Goal: Task Accomplishment & Management: Use online tool/utility

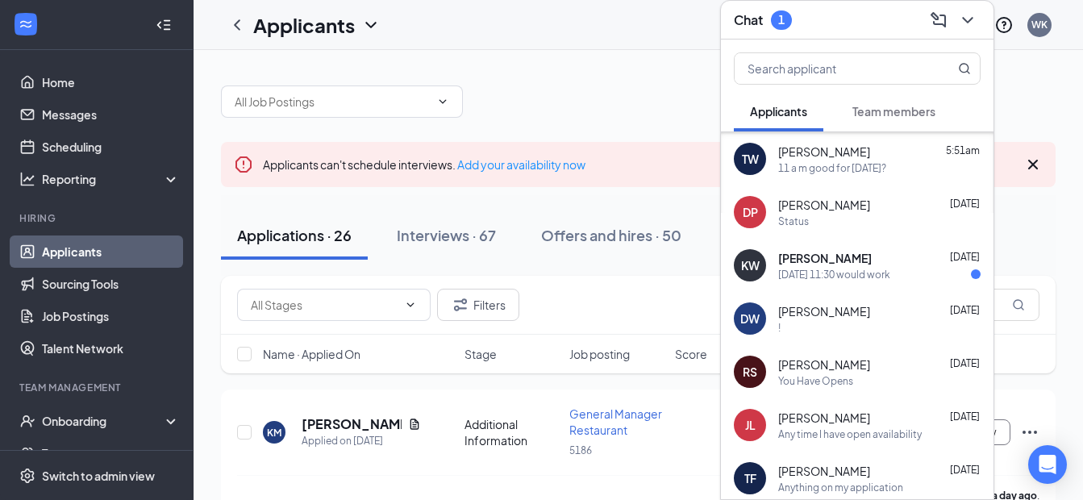
scroll to position [246, 0]
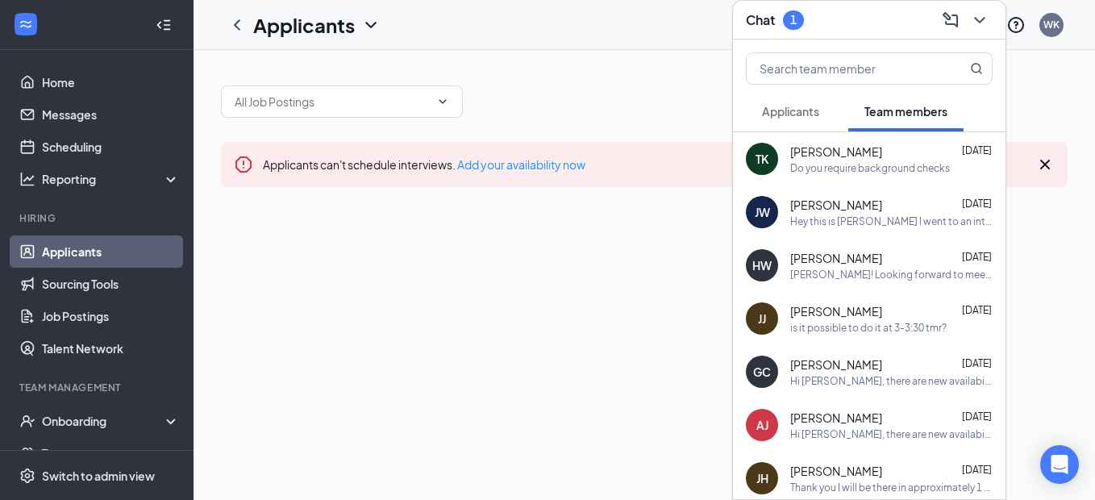
click at [793, 121] on button "Applicants" at bounding box center [791, 111] width 90 height 40
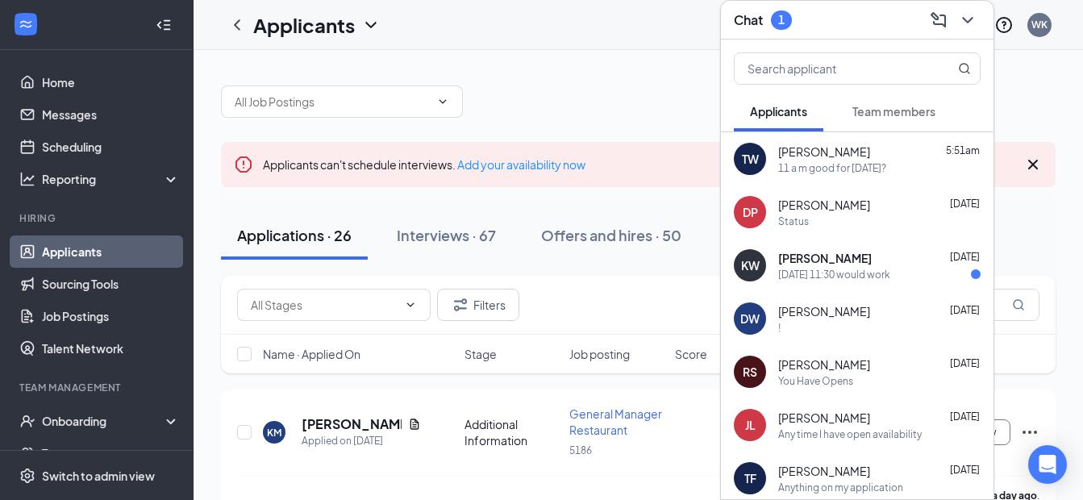
click at [875, 182] on div "TW [PERSON_NAME] 5:51am 11 a m good for [DATE]?" at bounding box center [857, 158] width 273 height 53
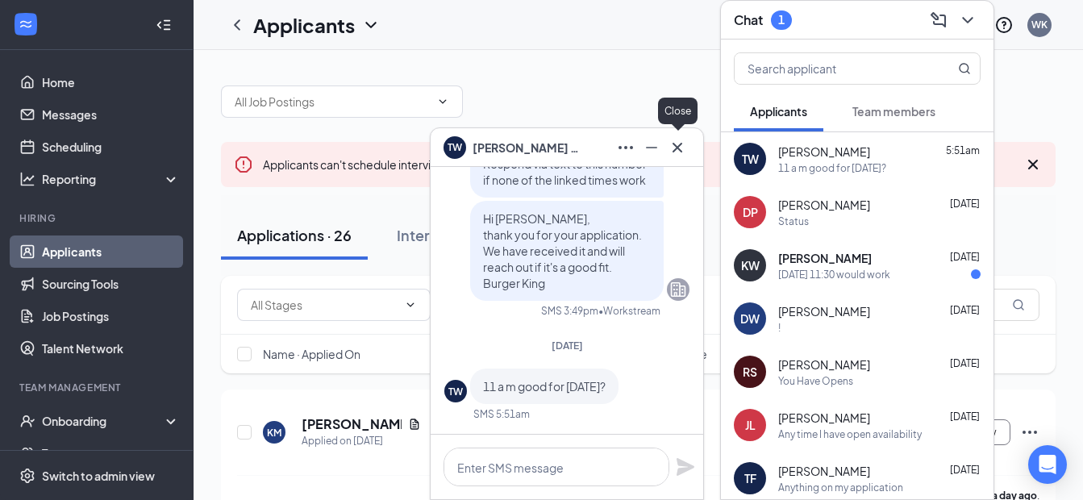
click at [672, 150] on icon "Cross" at bounding box center [677, 147] width 19 height 19
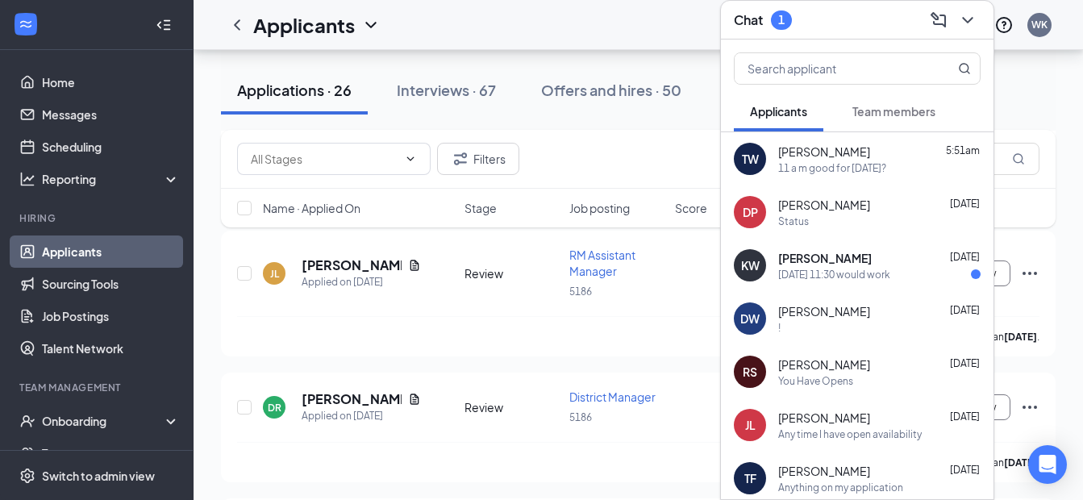
scroll to position [1129, 0]
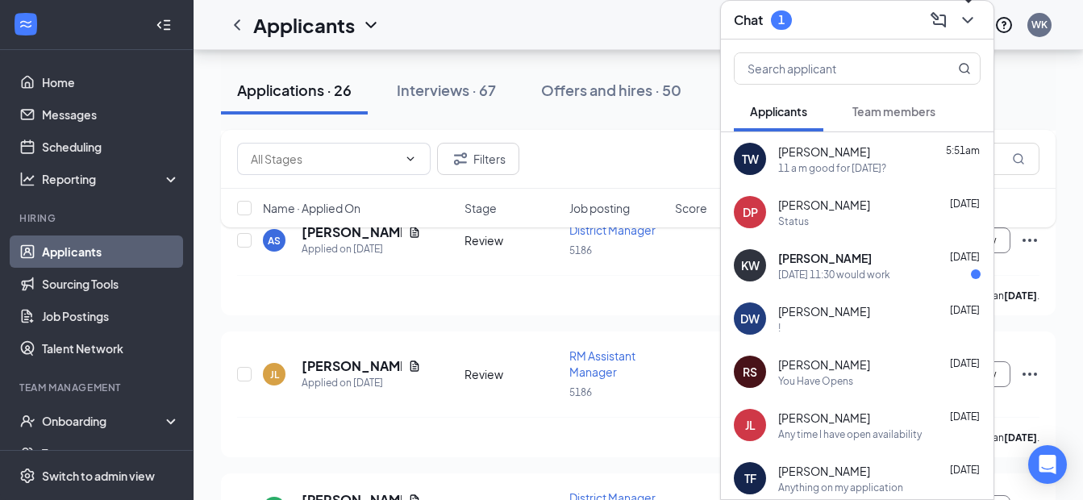
click at [961, 15] on icon "ChevronDown" at bounding box center [967, 19] width 19 height 19
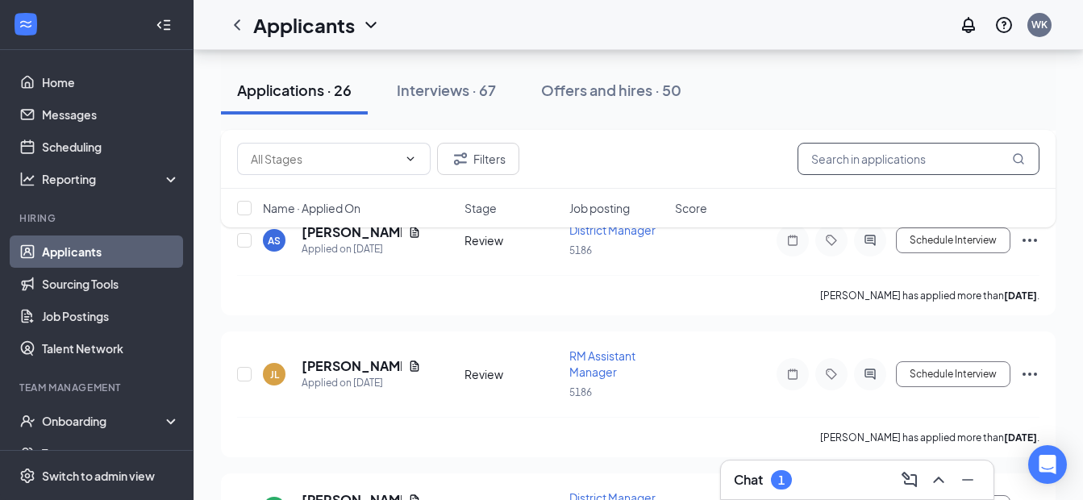
click at [915, 170] on input "text" at bounding box center [919, 159] width 242 height 32
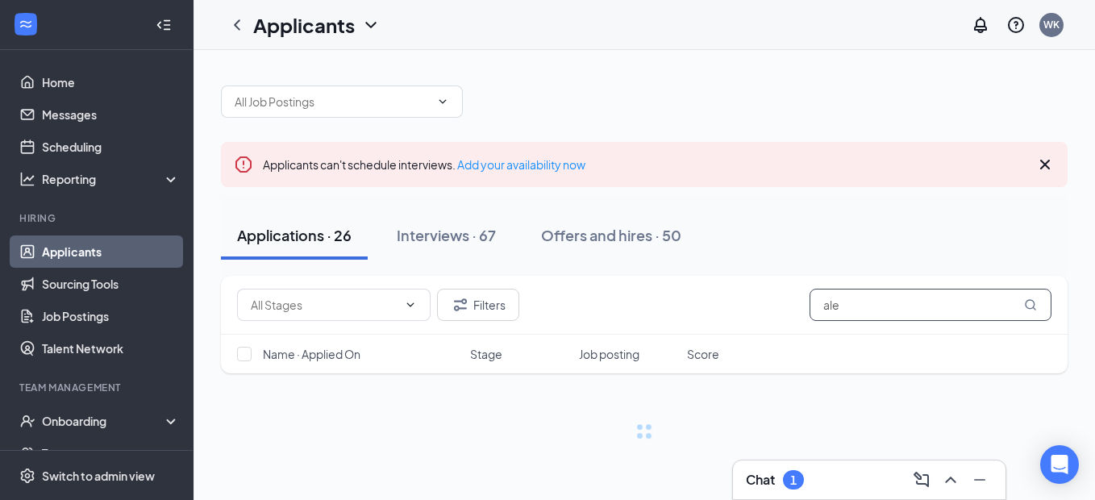
type input "[PERSON_NAME]"
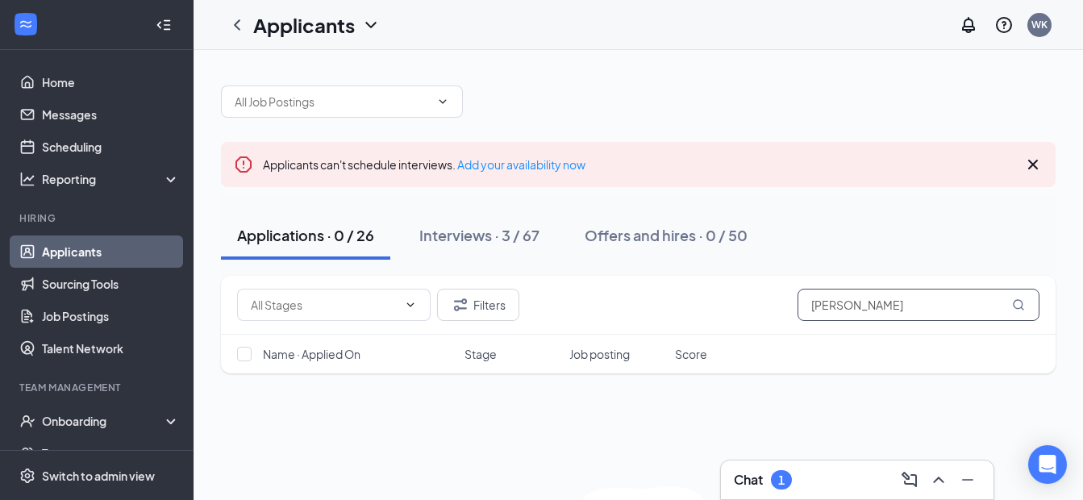
click at [957, 316] on input "[PERSON_NAME]" at bounding box center [919, 305] width 242 height 32
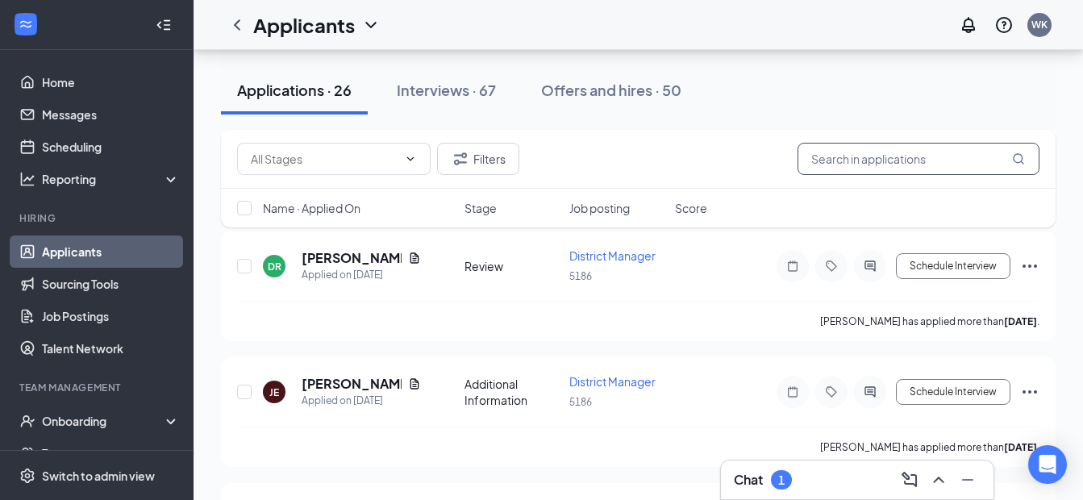
scroll to position [1129, 0]
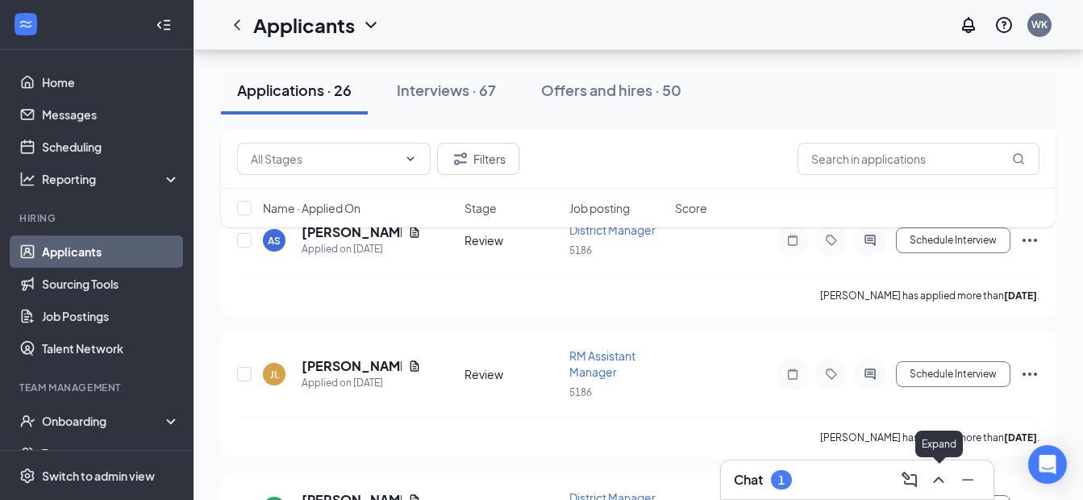
click at [948, 490] on div at bounding box center [937, 480] width 29 height 26
click at [940, 481] on icon "ChevronUp" at bounding box center [938, 479] width 19 height 19
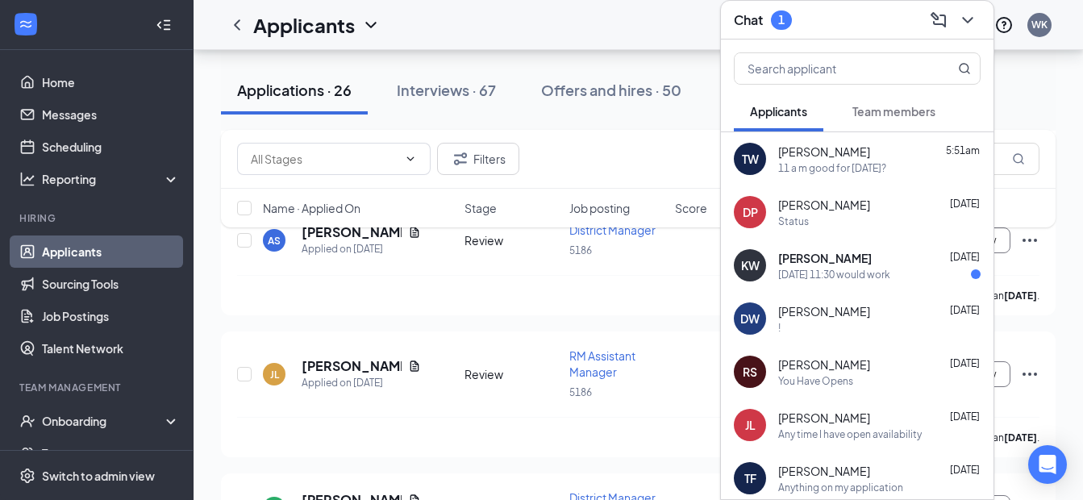
click at [848, 481] on div "TW [PERSON_NAME] 5:51am 11 a m good for [DATE]? DP [PERSON_NAME] [DATE] Status …" at bounding box center [857, 438] width 273 height 613
drag, startPoint x: 855, startPoint y: 226, endPoint x: 719, endPoint y: 325, distance: 168.6
click at [856, 226] on div "Status" at bounding box center [879, 222] width 202 height 14
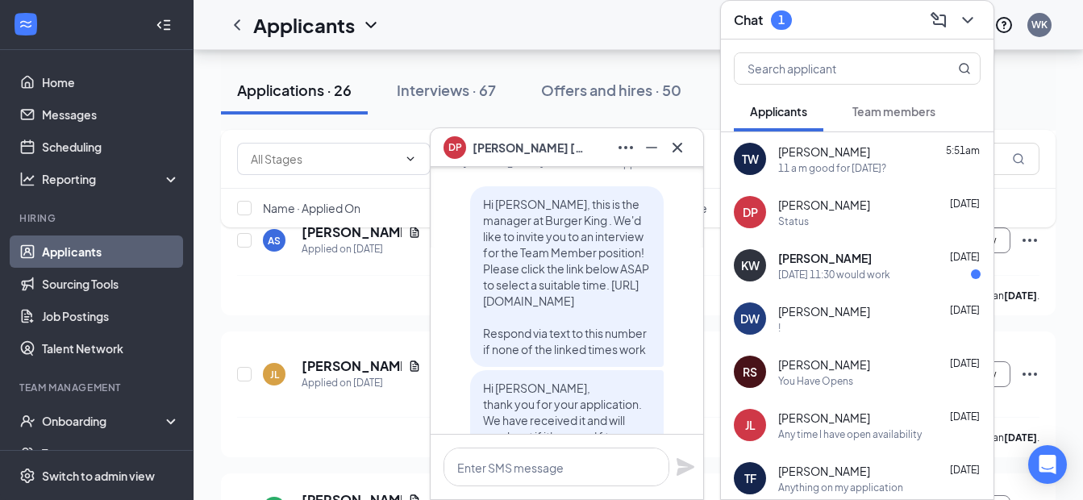
scroll to position [-464, 0]
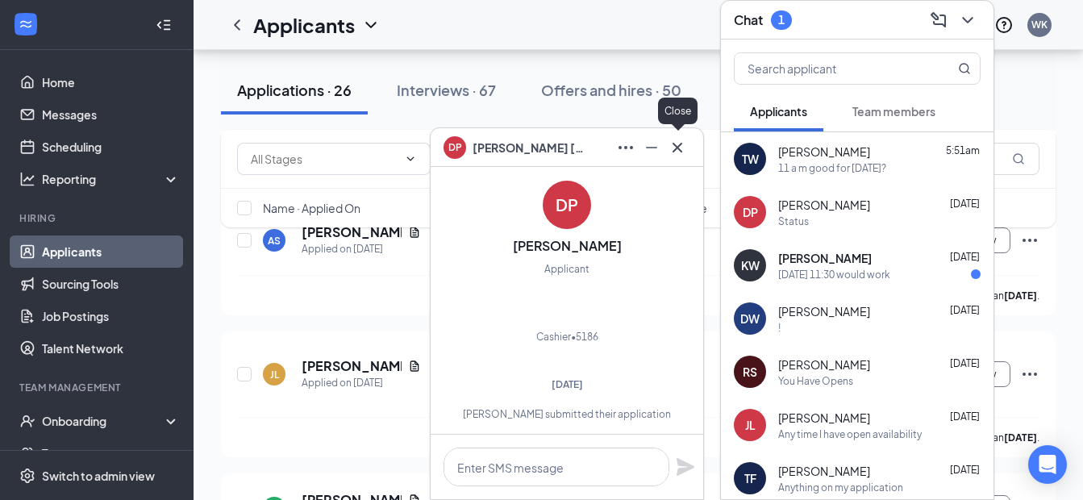
click at [680, 151] on icon "Cross" at bounding box center [677, 147] width 19 height 19
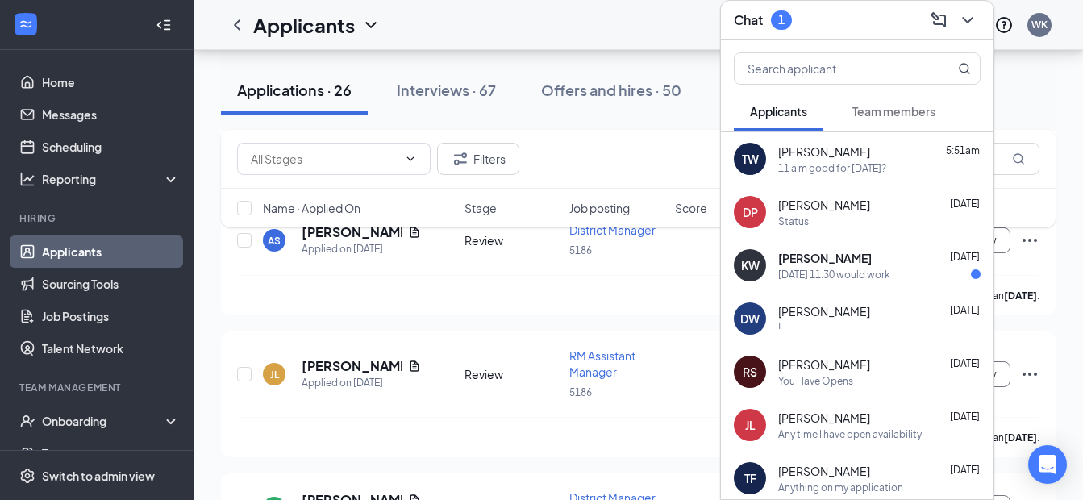
click at [877, 316] on div "[PERSON_NAME] [DATE]" at bounding box center [879, 311] width 202 height 16
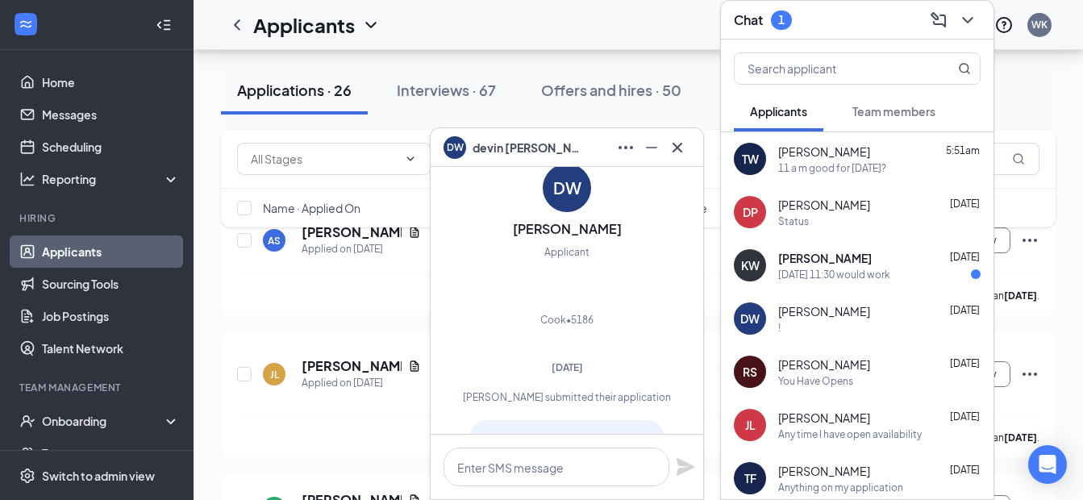
scroll to position [-436, 0]
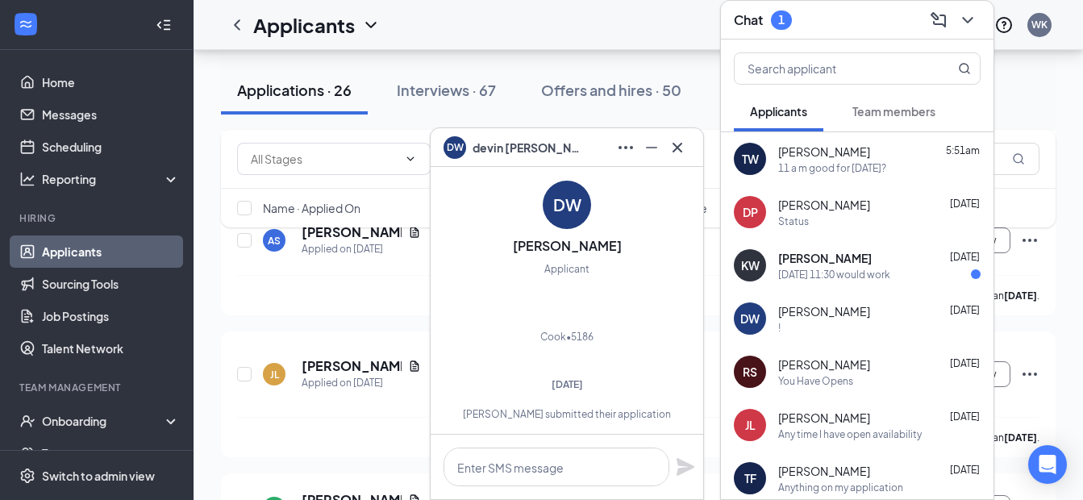
click at [656, 144] on icon "Minimize" at bounding box center [651, 147] width 19 height 19
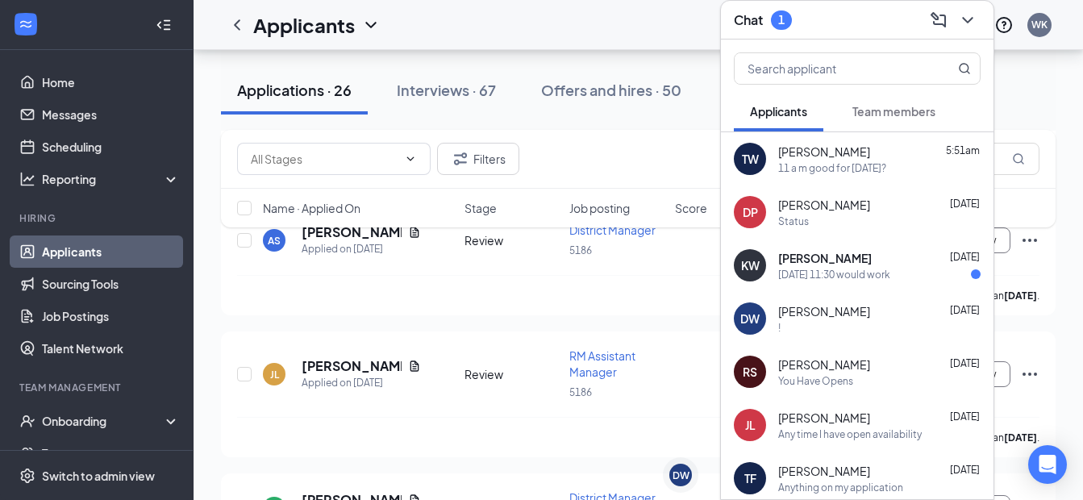
click at [836, 367] on span "[PERSON_NAME]" at bounding box center [824, 364] width 92 height 16
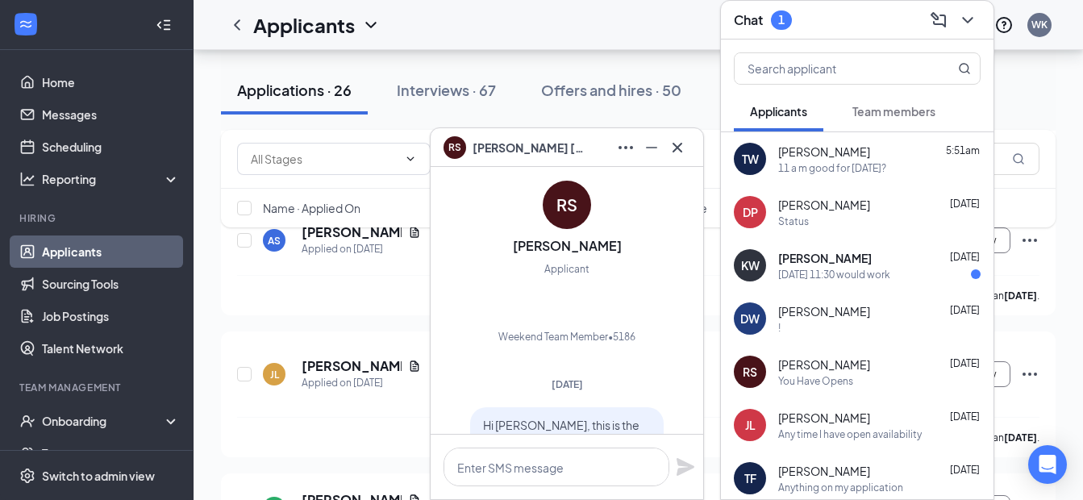
scroll to position [-495, 0]
click at [664, 152] on div at bounding box center [651, 148] width 77 height 26
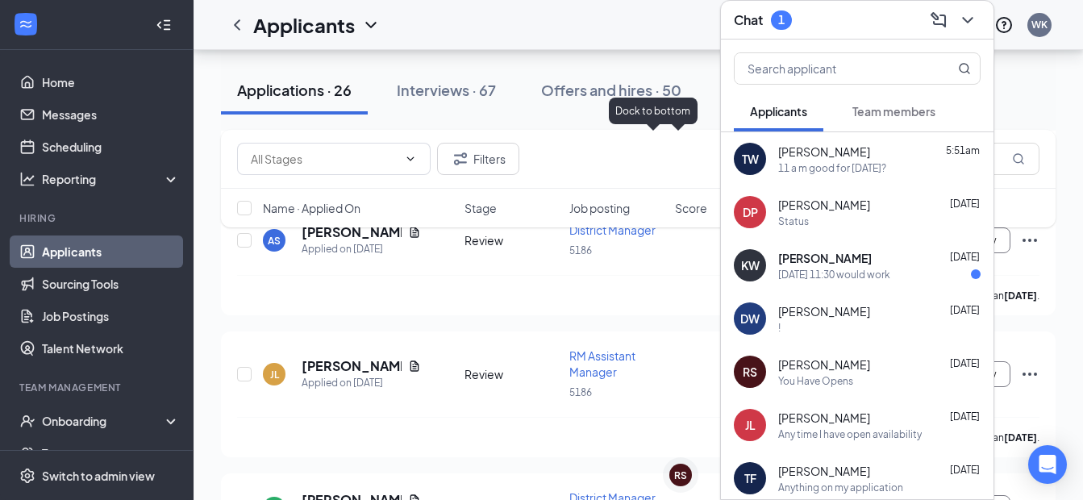
scroll to position [0, 0]
click at [823, 360] on span "[PERSON_NAME]" at bounding box center [824, 364] width 92 height 16
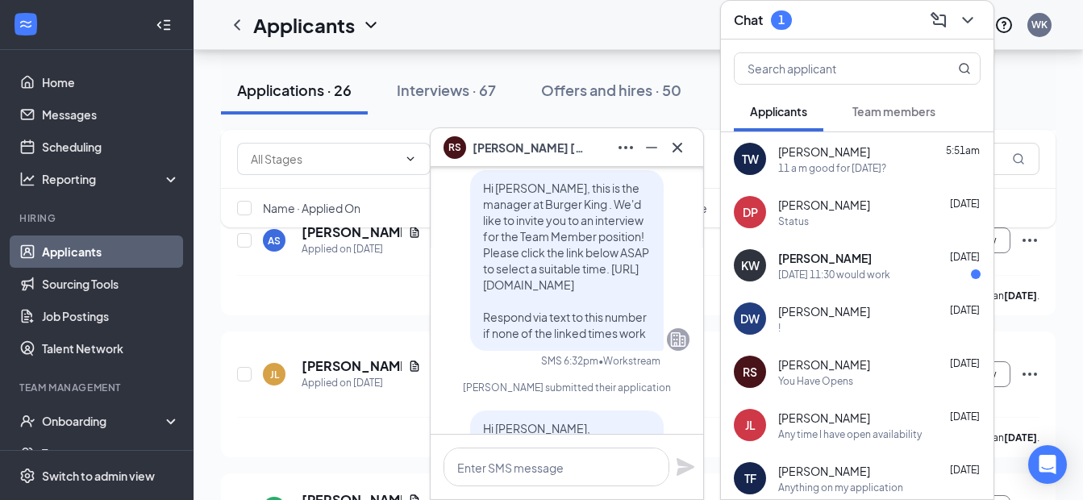
scroll to position [-495, 0]
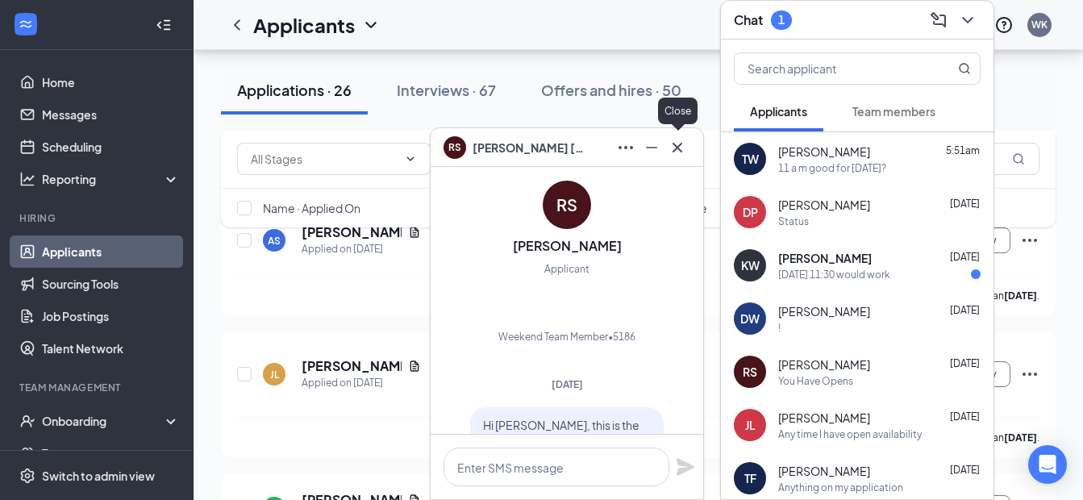
drag, startPoint x: 677, startPoint y: 141, endPoint x: 946, endPoint y: 295, distance: 310.3
click at [677, 142] on icon "Cross" at bounding box center [677, 147] width 19 height 19
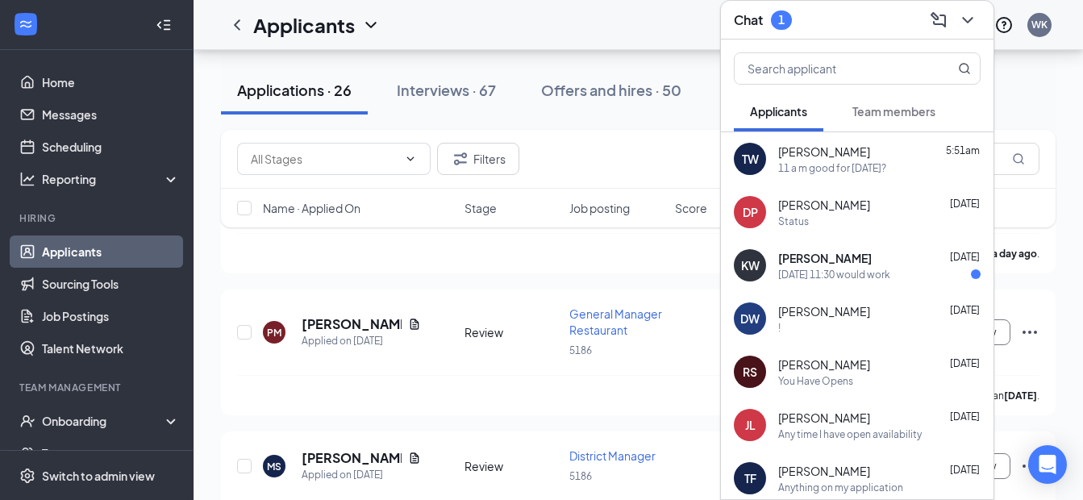
scroll to position [0, 0]
